Goal: Information Seeking & Learning: Find specific page/section

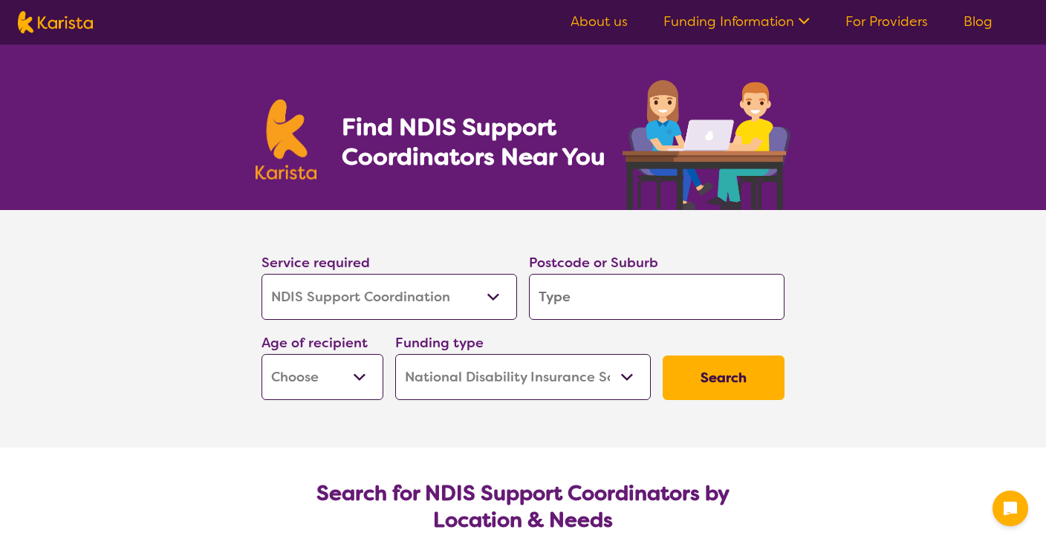
select select "NDIS Support Coordination"
select select "NDIS"
select select "NDIS Support Coordination"
select select "NDIS"
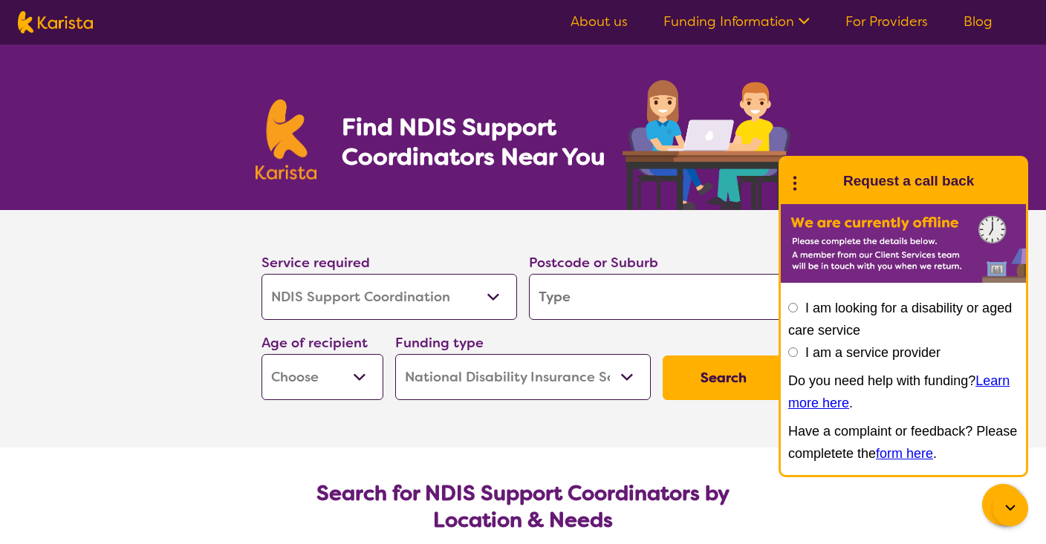
click at [224, 141] on div "Find NDIS Support Coordinators Near You" at bounding box center [523, 128] width 1046 height 166
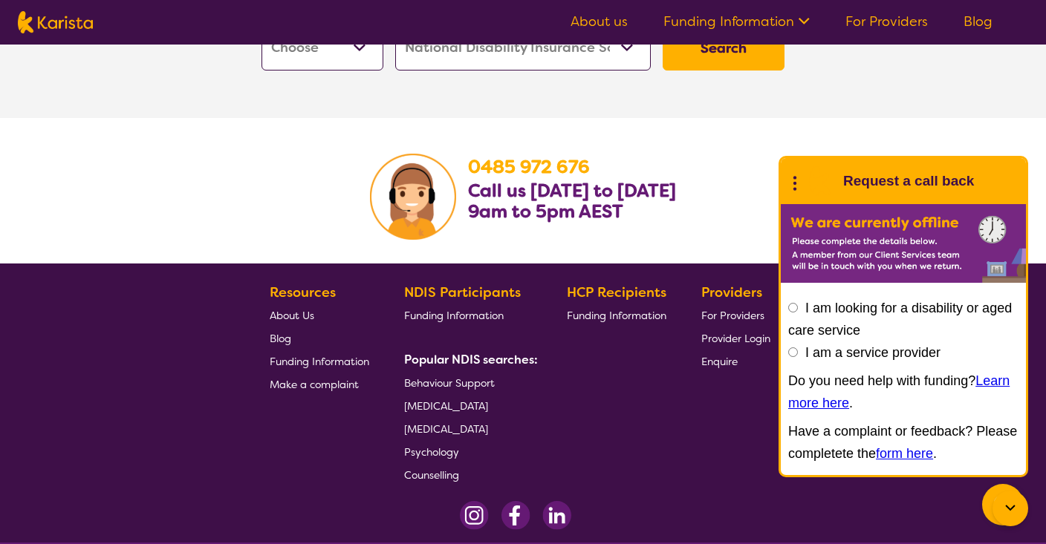
scroll to position [2522, 0]
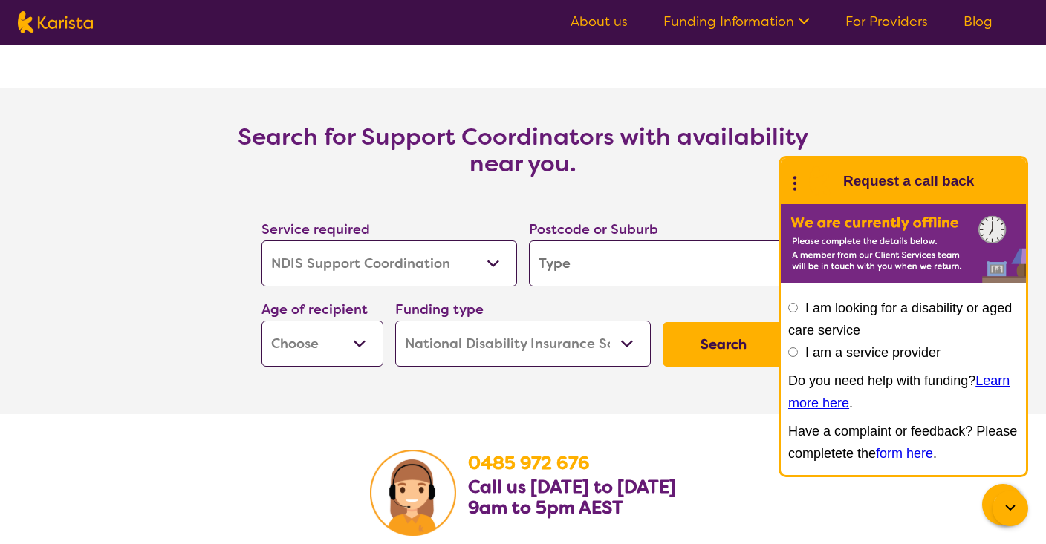
select select "Home Care Package Provider"
select select
click at [596, 260] on input "search" at bounding box center [656, 264] width 255 height 46
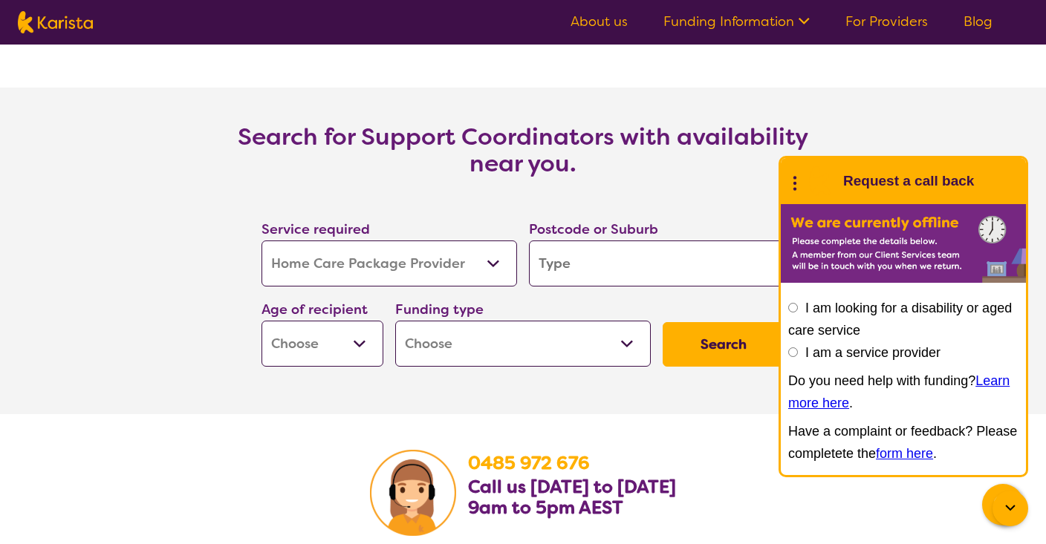
type input "2"
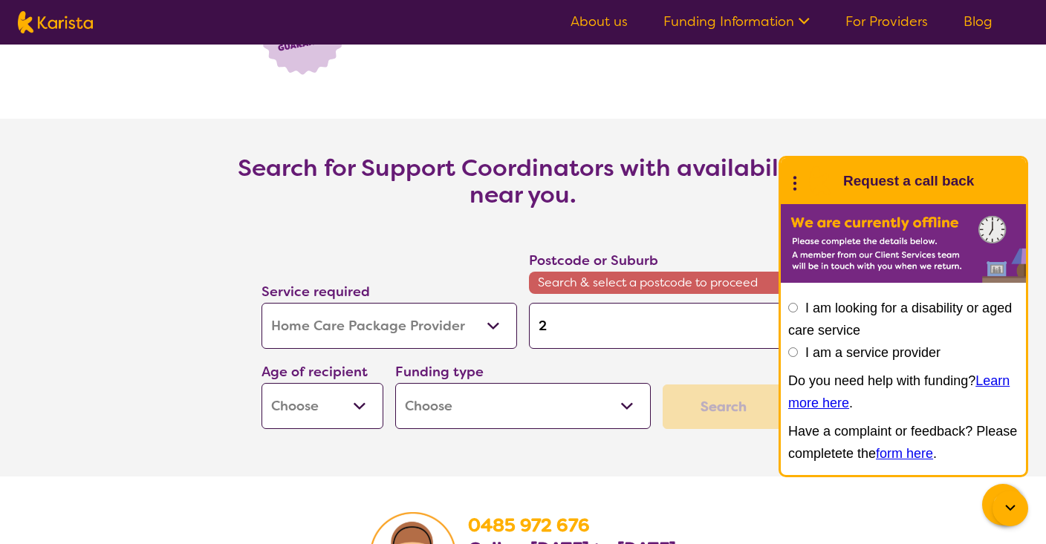
type input "20"
type input "207"
type input "2077"
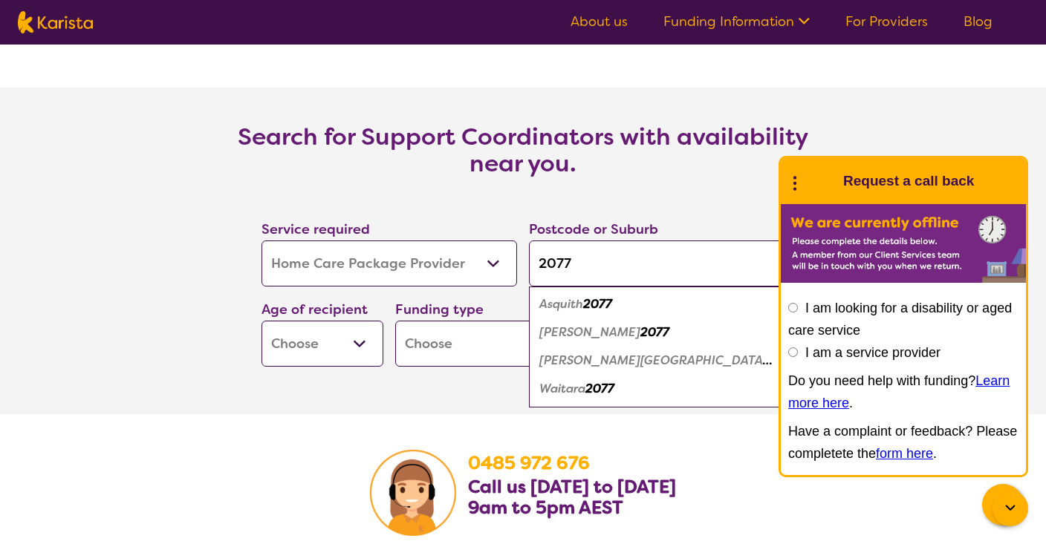
type input "2077"
click at [579, 339] on em "[PERSON_NAME]" at bounding box center [589, 333] width 101 height 16
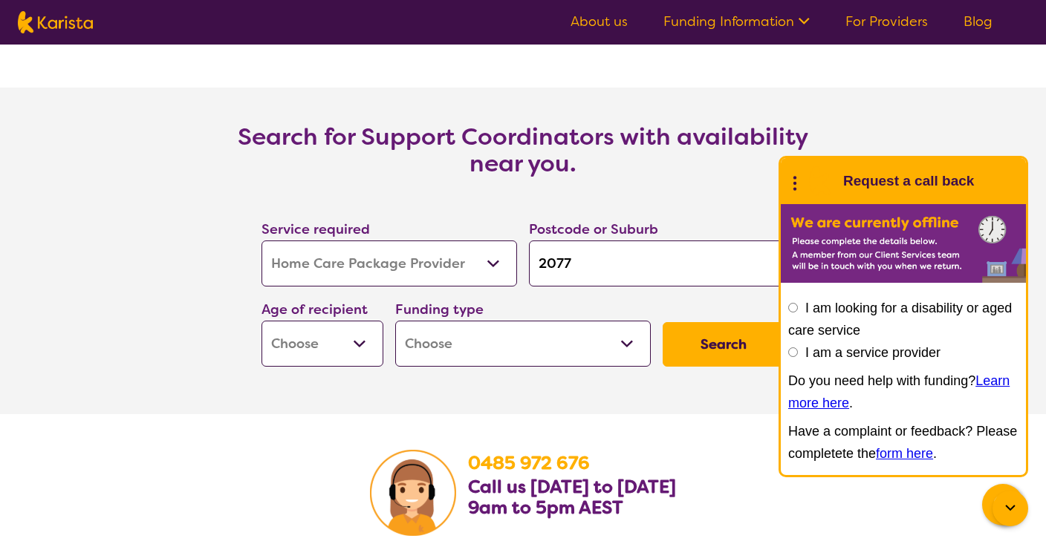
select select "AD"
select select "HCP2"
click at [735, 356] on button "Search" at bounding box center [723, 344] width 122 height 45
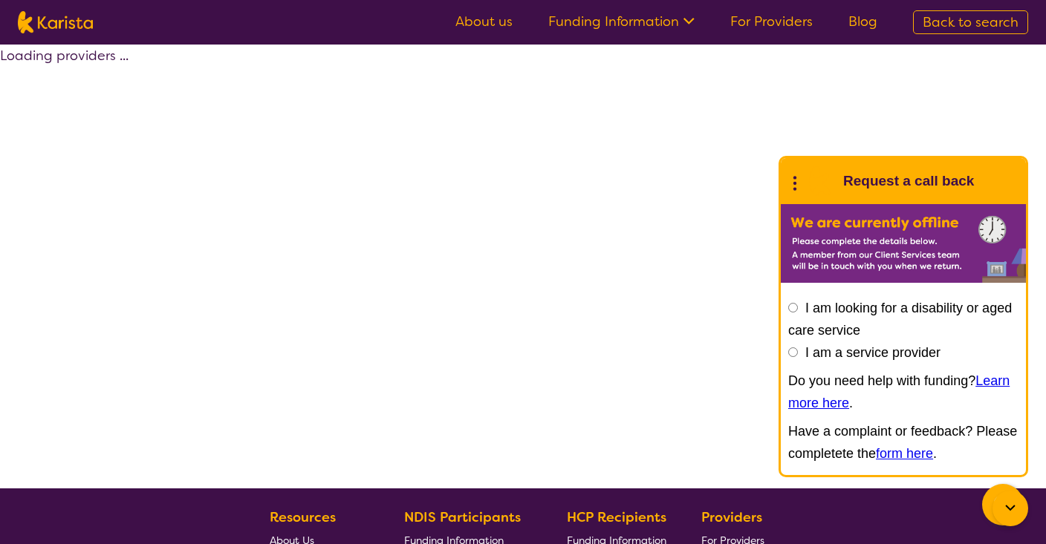
select select "Home Care Package Provider"
select select "AD"
select select "HCP2"
